Goal: Information Seeking & Learning: Find specific fact

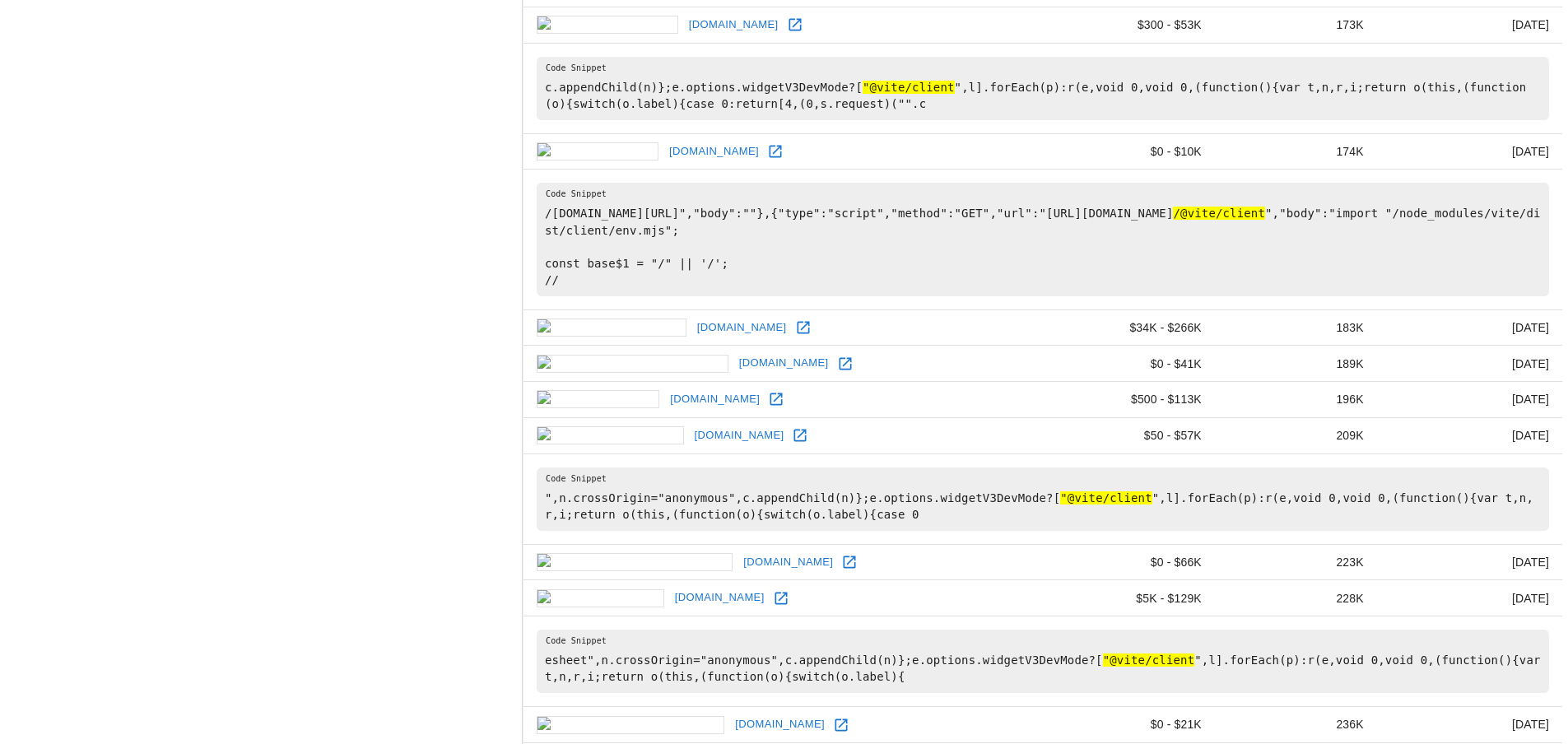
scroll to position [1070, 0]
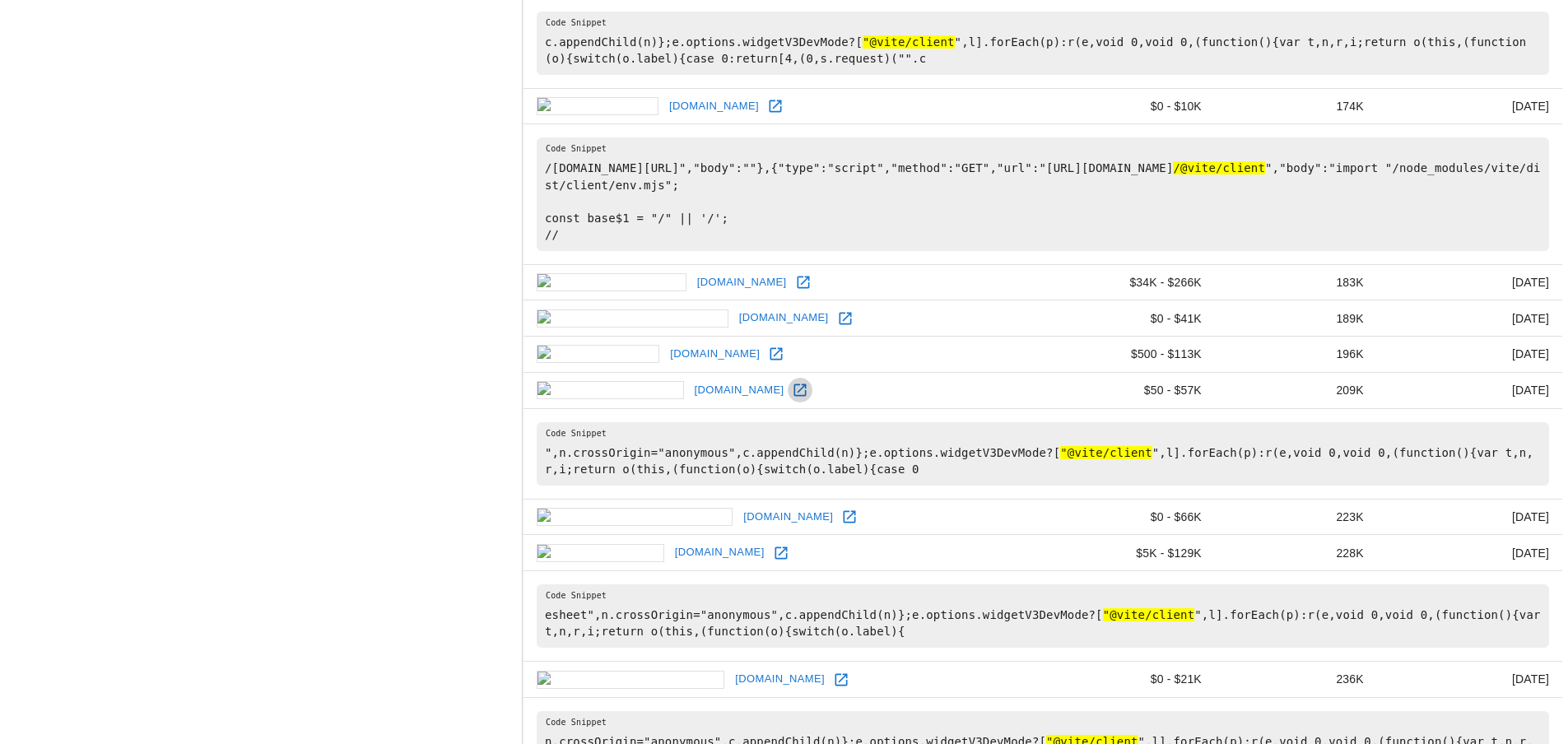
click at [792, 388] on icon at bounding box center [800, 390] width 16 height 16
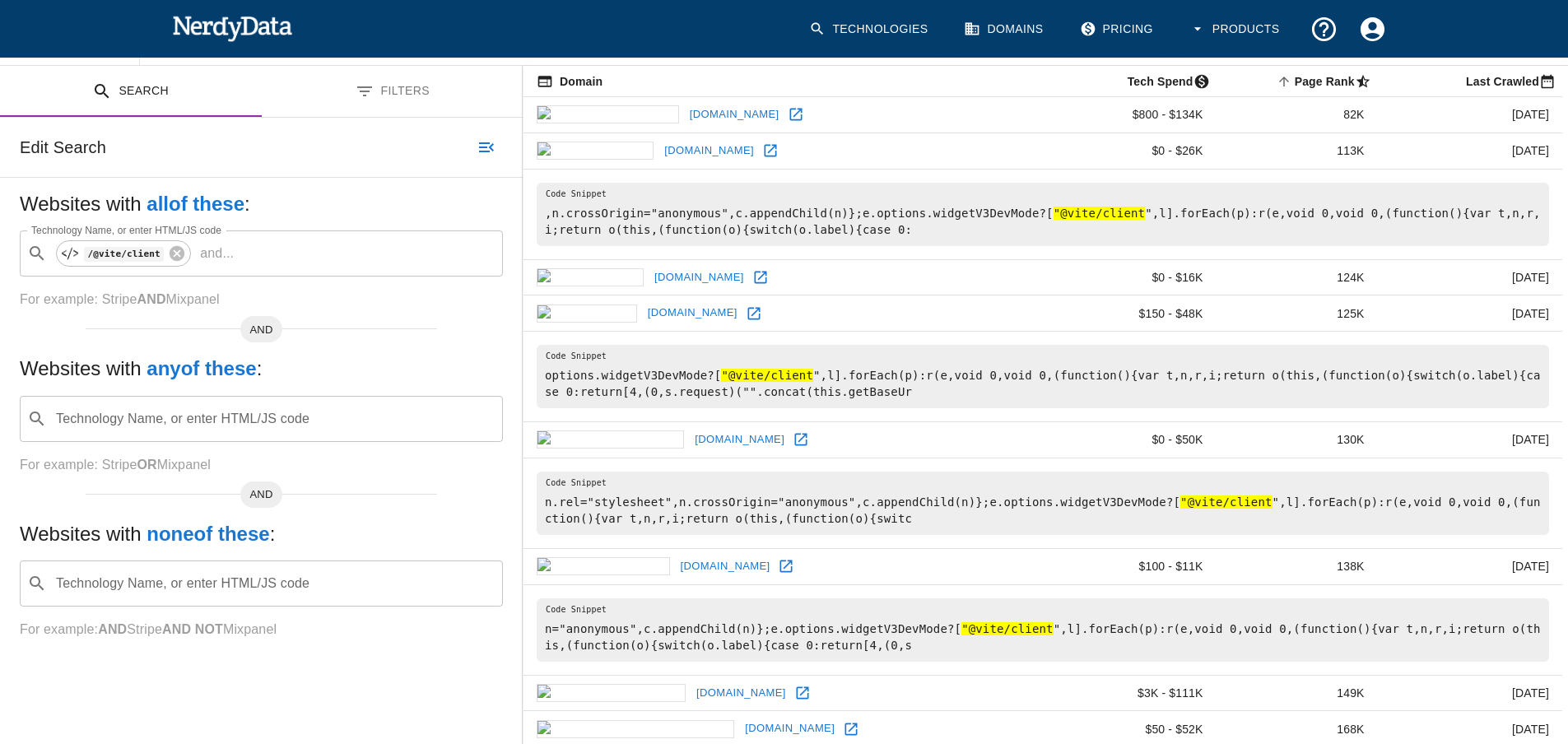
scroll to position [164, 0]
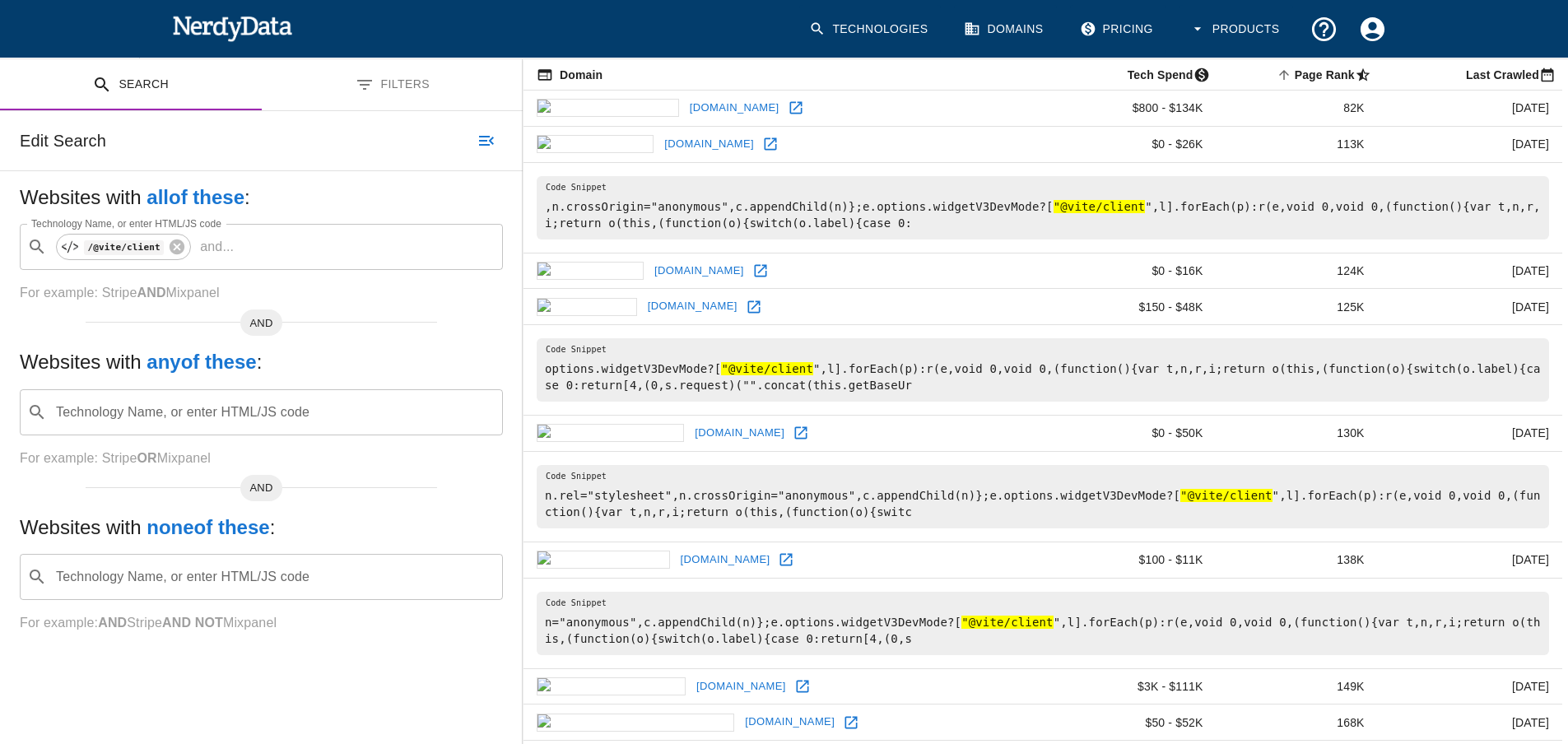
click at [431, 99] on button "Filters" at bounding box center [393, 85] width 262 height 52
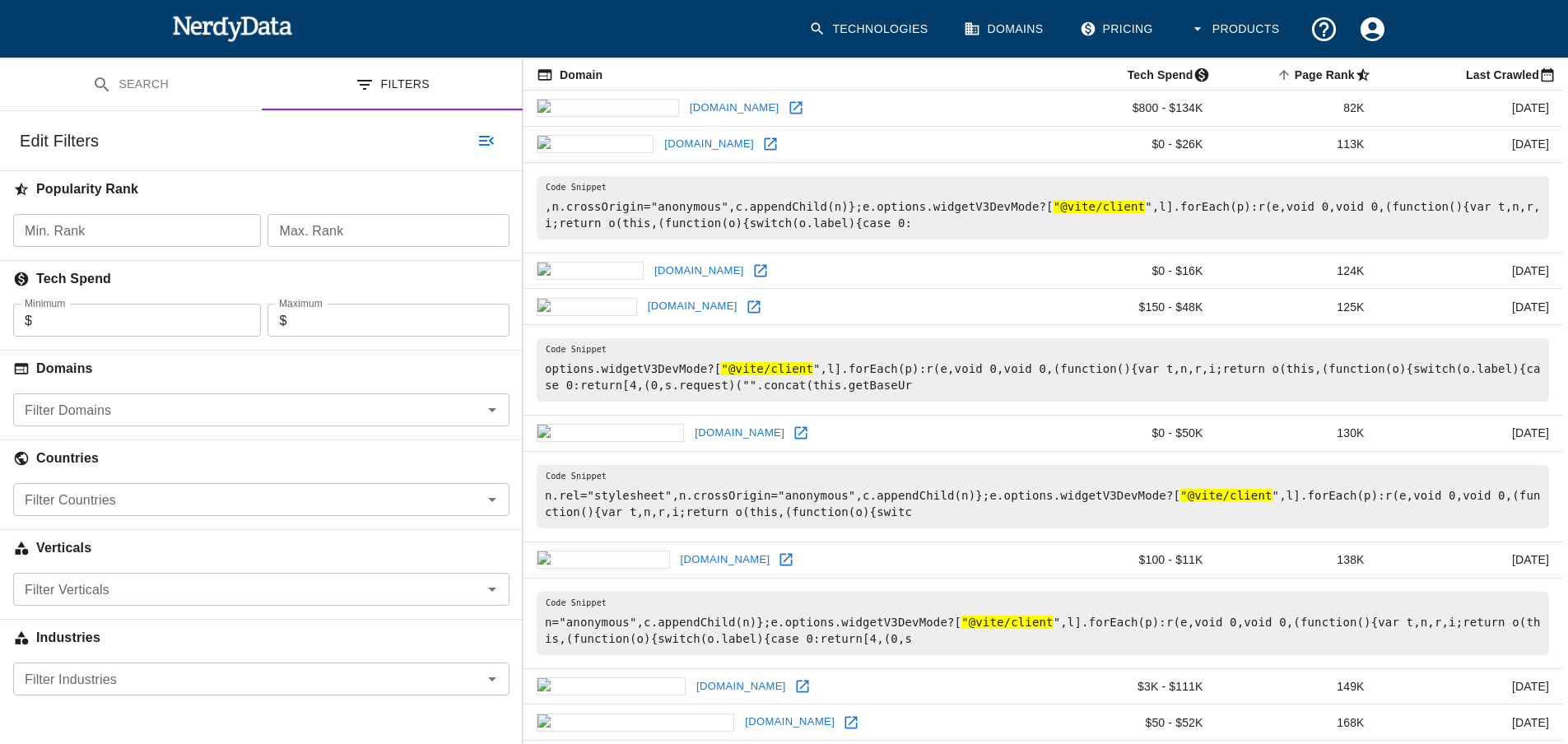
click at [177, 408] on input "Filter Domains" at bounding box center [248, 410] width 459 height 23
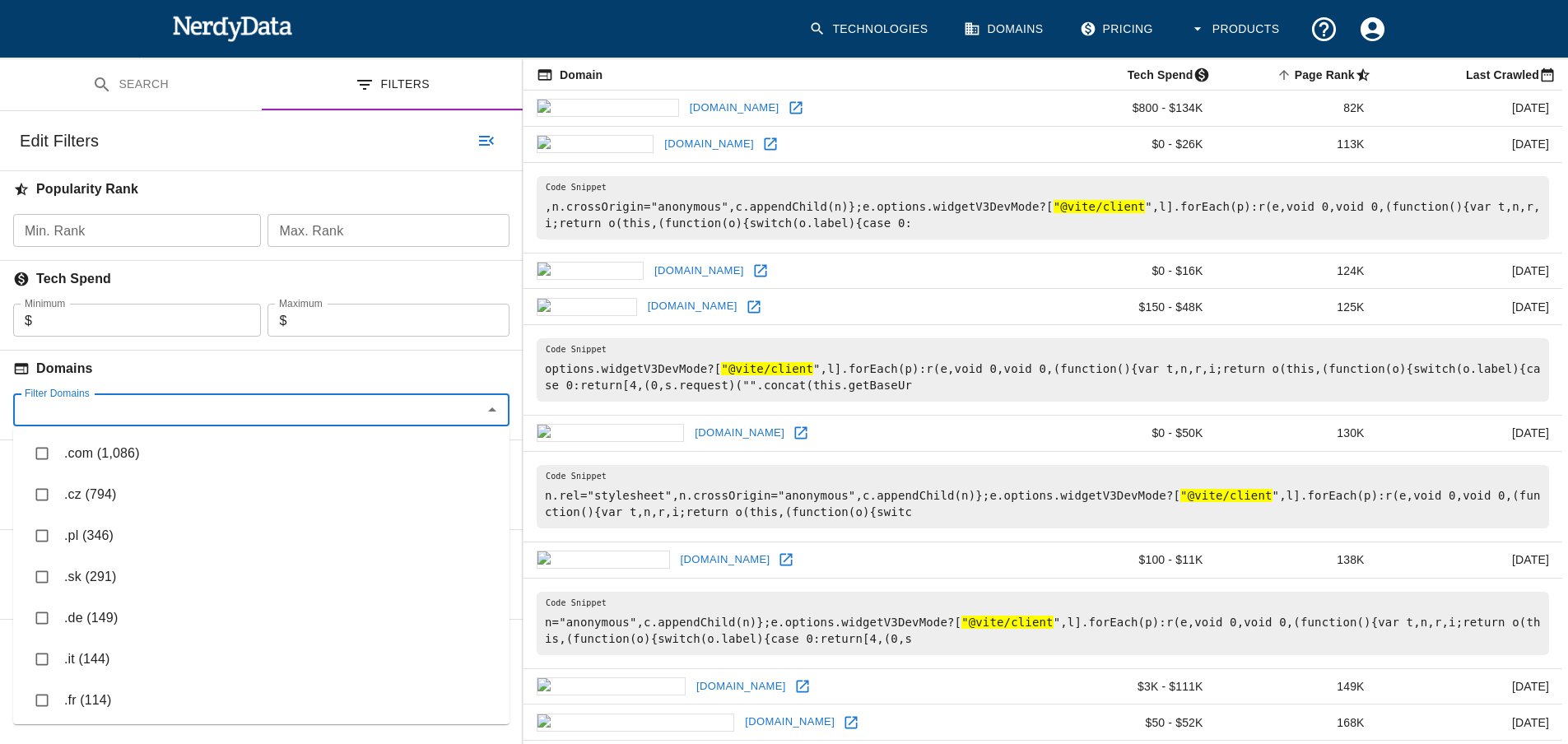
click at [147, 454] on li ".com (1,086)" at bounding box center [261, 454] width 496 height 42
checkbox input "true"
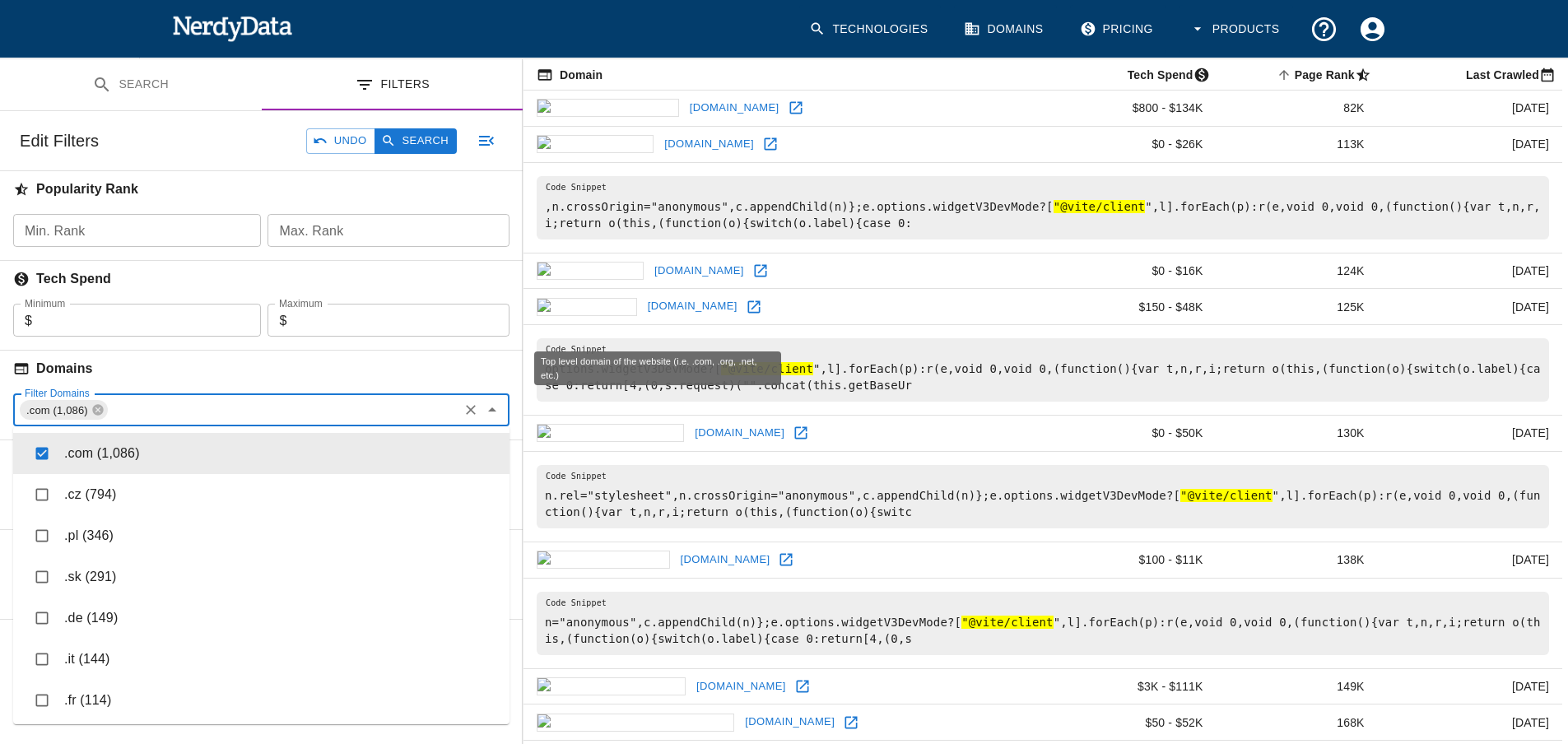
click at [240, 363] on h6 "Domains" at bounding box center [261, 368] width 522 height 36
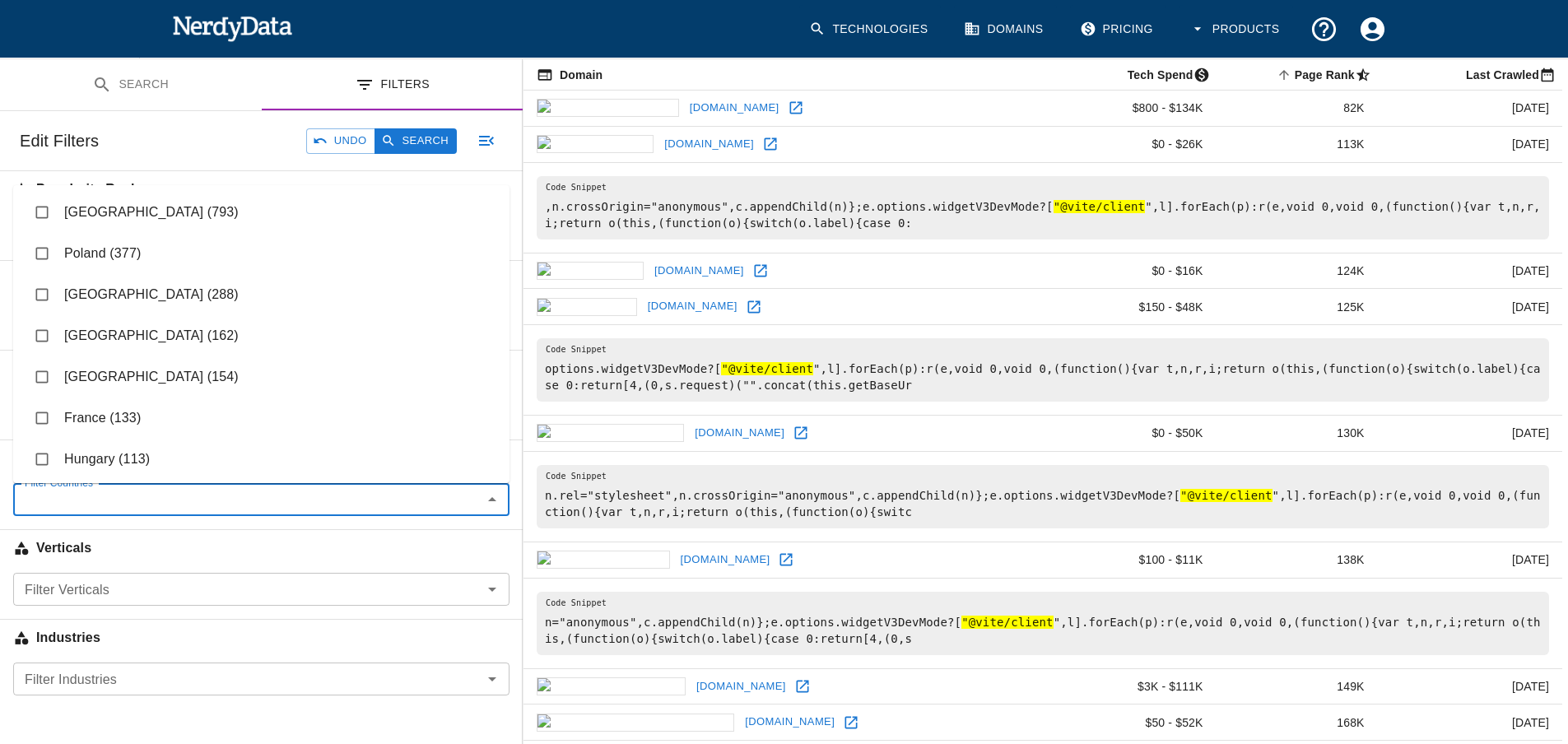
click at [197, 501] on input "Filter Countries" at bounding box center [248, 500] width 459 height 23
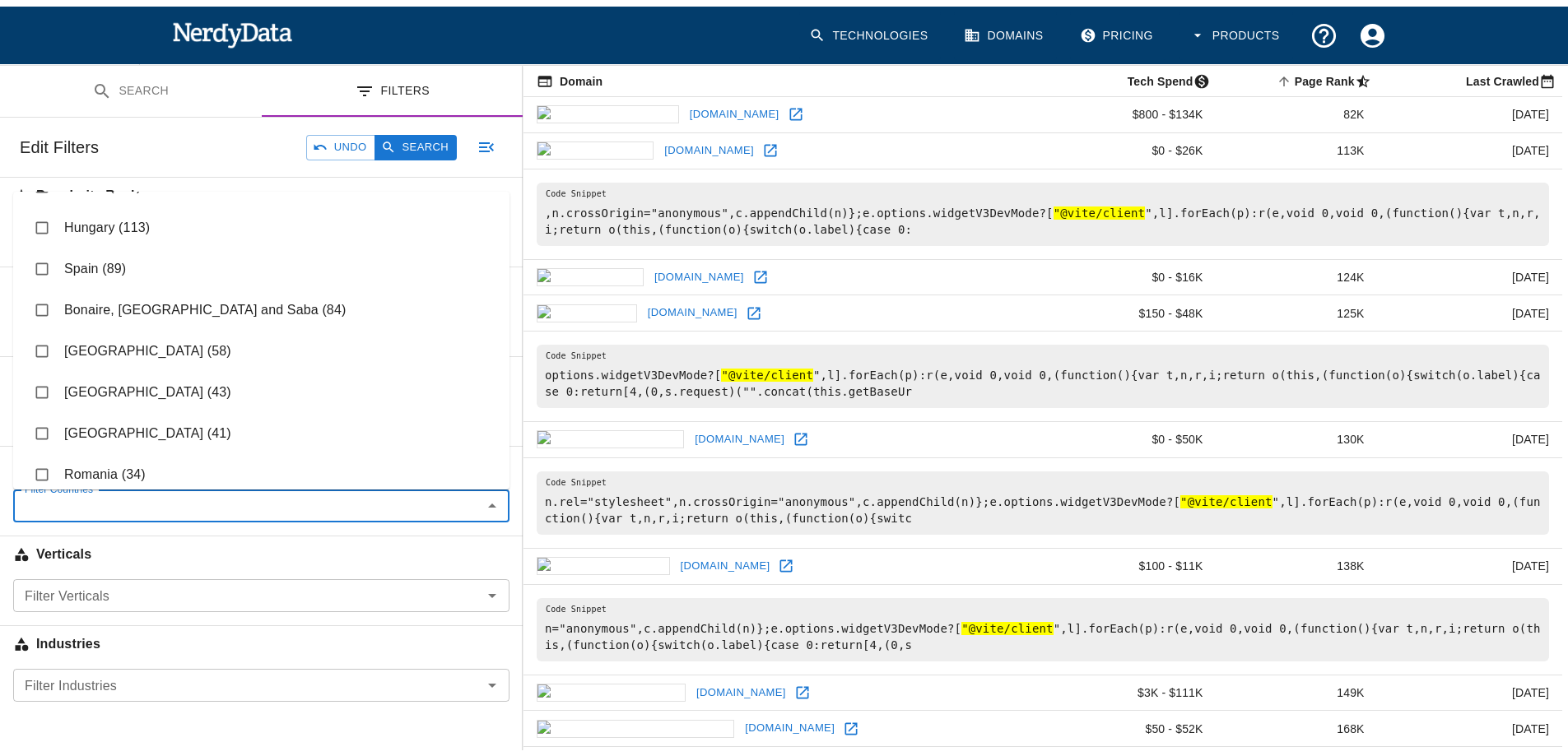
scroll to position [247, 0]
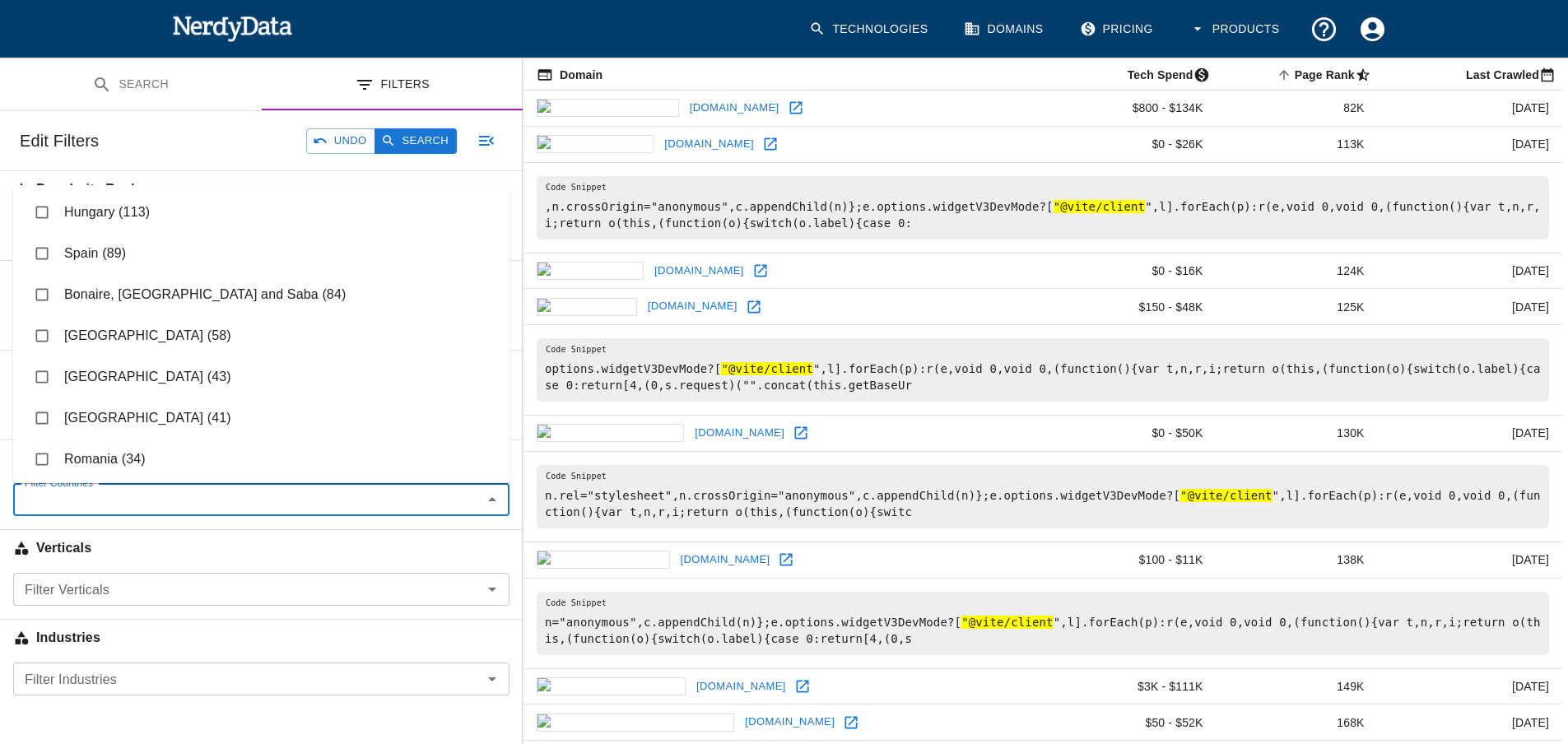
click at [213, 324] on li "[GEOGRAPHIC_DATA] (58)" at bounding box center [261, 336] width 496 height 42
checkbox input "true"
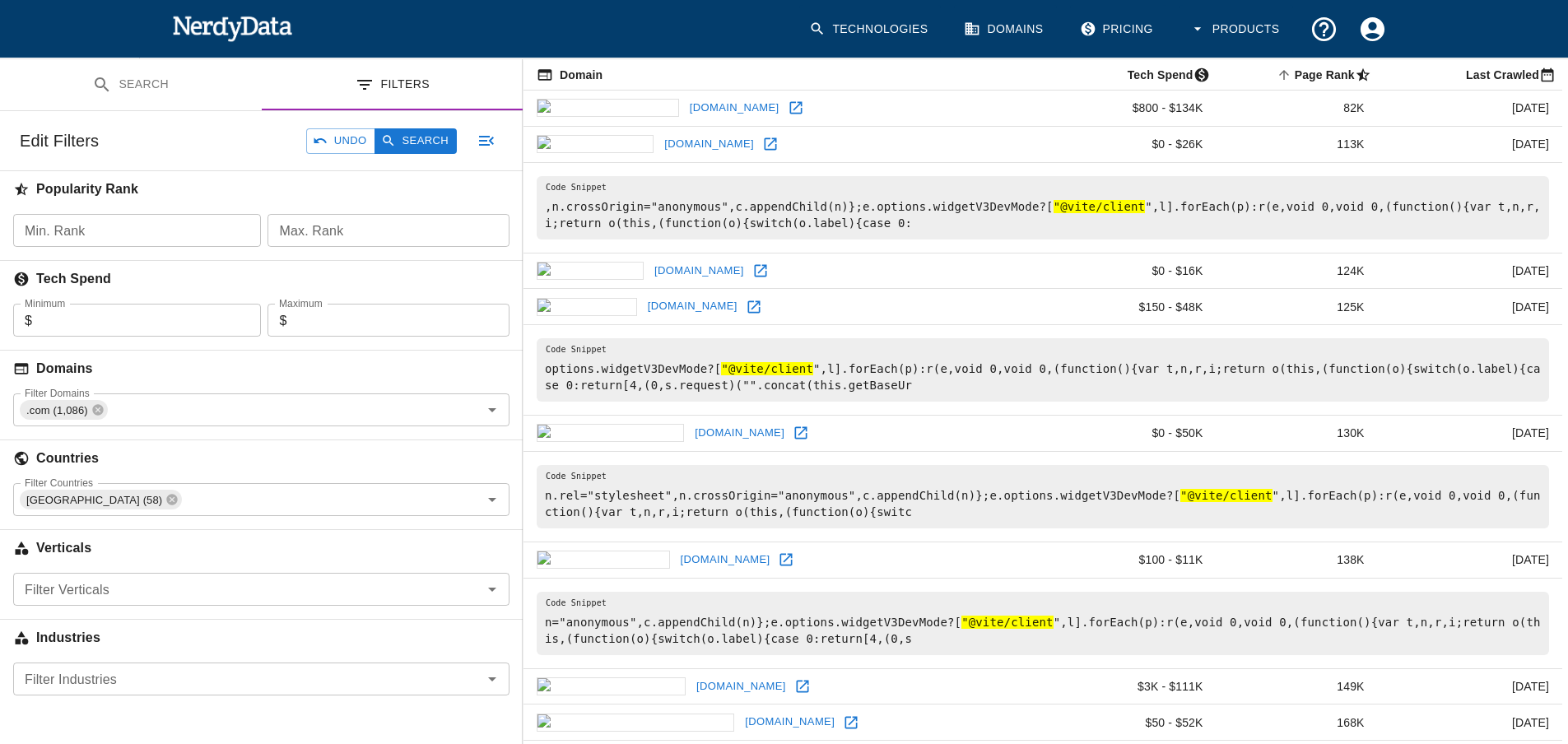
click at [442, 155] on div "Edit Filters Undo Search" at bounding box center [261, 140] width 522 height 59
click at [434, 142] on button "Search" at bounding box center [415, 141] width 82 height 25
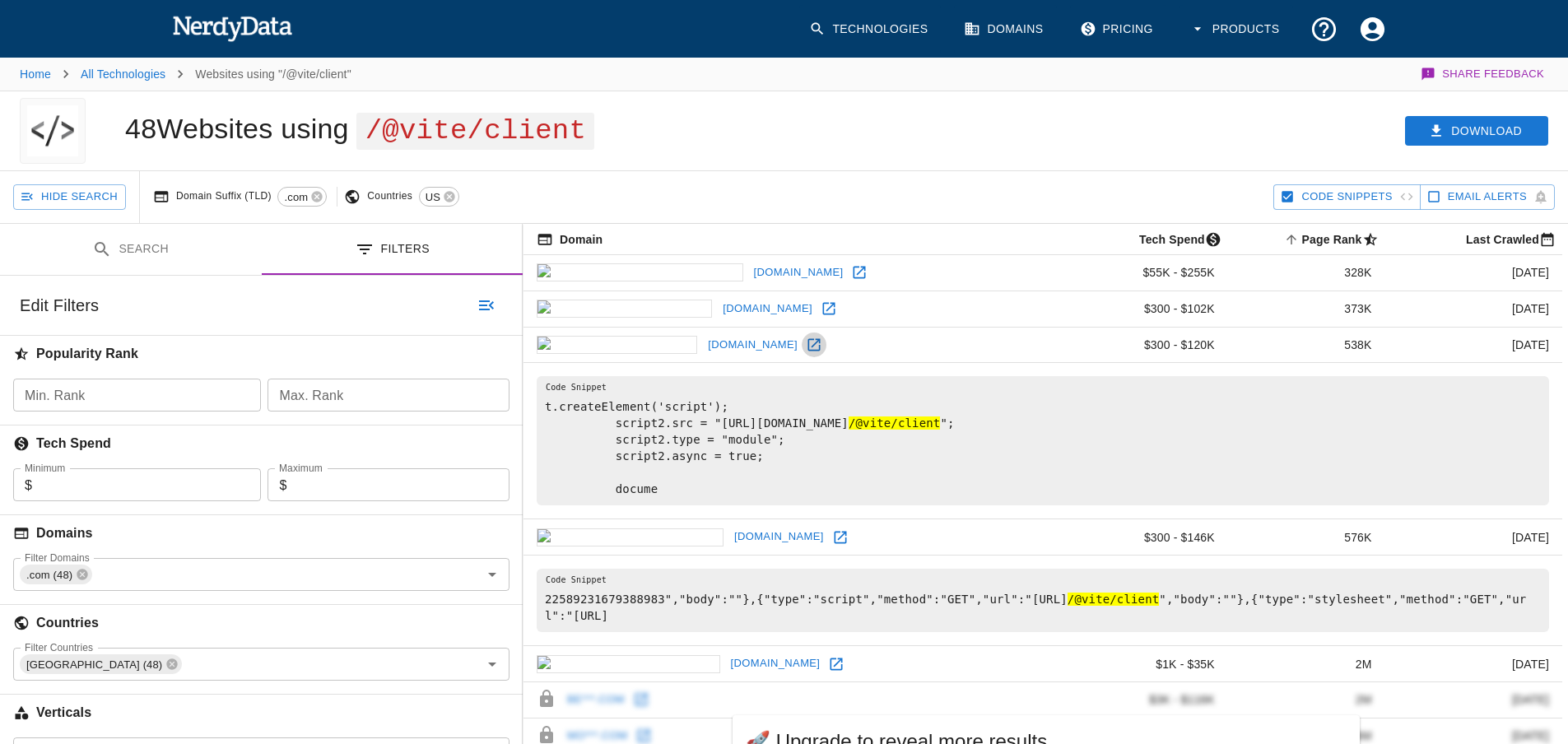
click at [806, 346] on icon at bounding box center [814, 344] width 16 height 16
click at [820, 309] on icon at bounding box center [828, 309] width 16 height 16
click at [851, 274] on icon at bounding box center [859, 272] width 16 height 16
